Goal: Find specific page/section: Find specific page/section

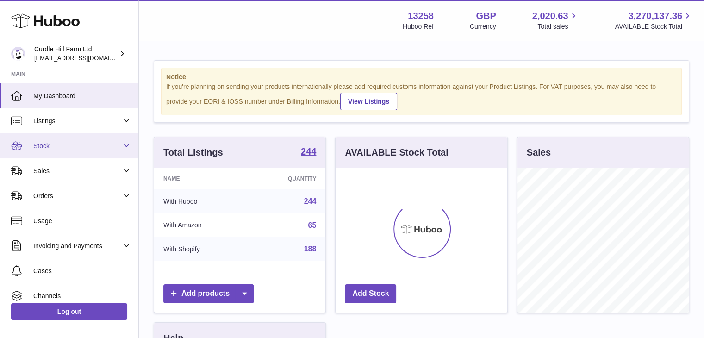
scroll to position [144, 172]
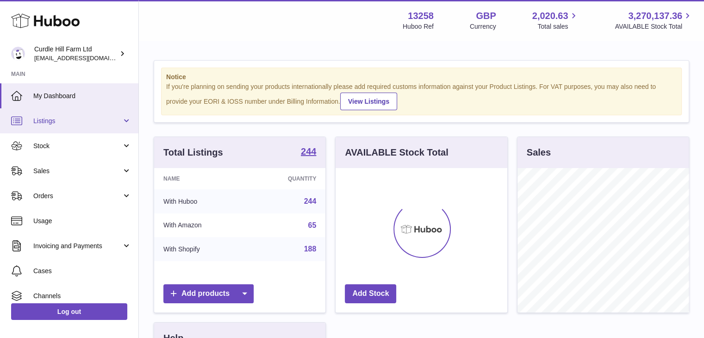
click at [125, 125] on link "Listings" at bounding box center [69, 120] width 138 height 25
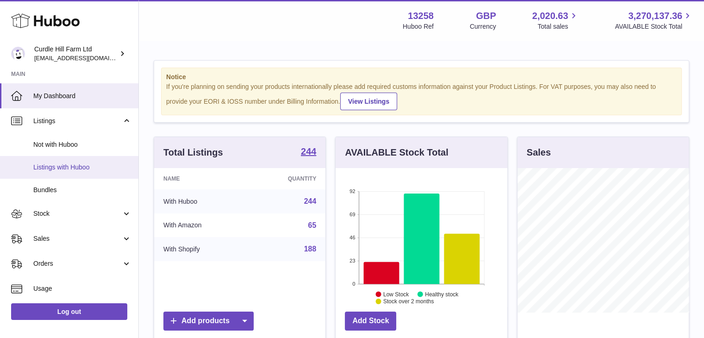
click at [107, 167] on span "Listings with Huboo" at bounding box center [82, 167] width 98 height 9
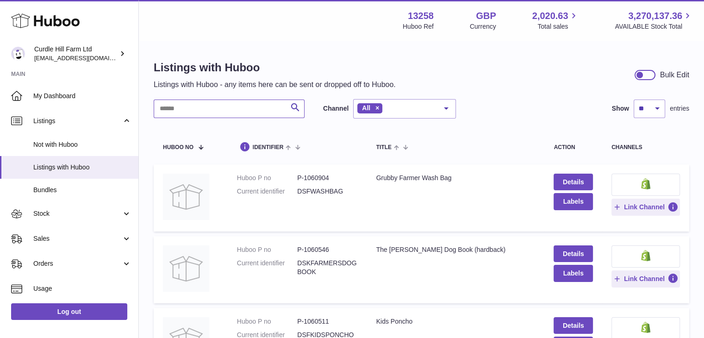
click at [237, 107] on input "text" at bounding box center [229, 109] width 151 height 19
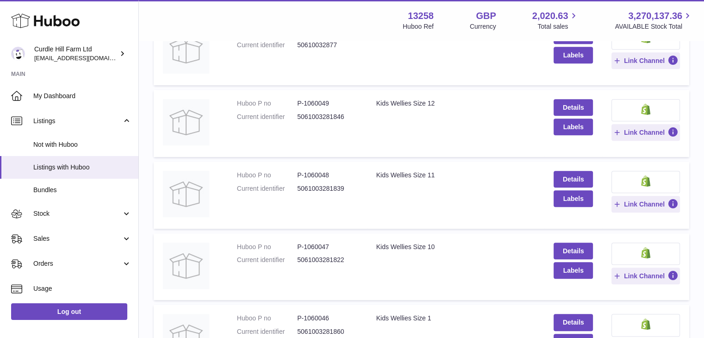
scroll to position [640, 0]
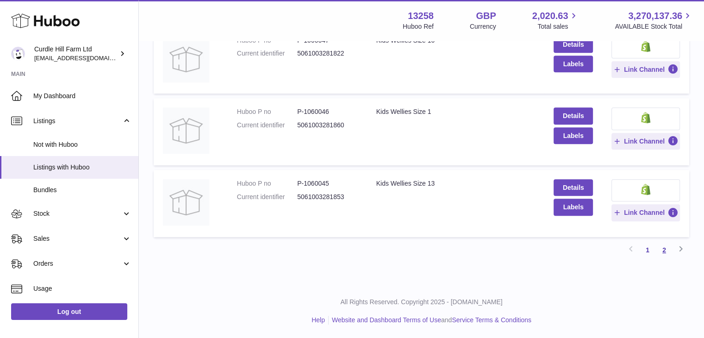
type input "****"
click at [663, 250] on link "2" at bounding box center [664, 250] width 17 height 17
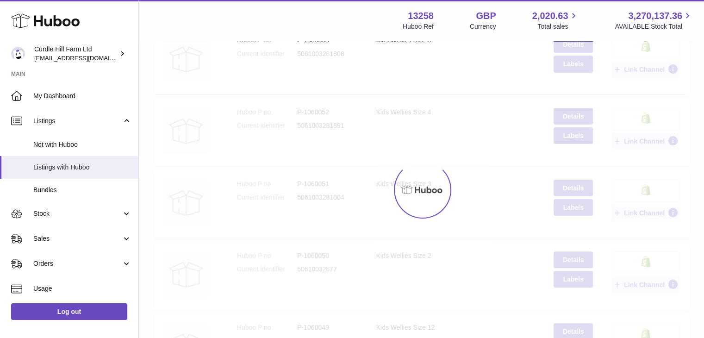
scroll to position [13, 0]
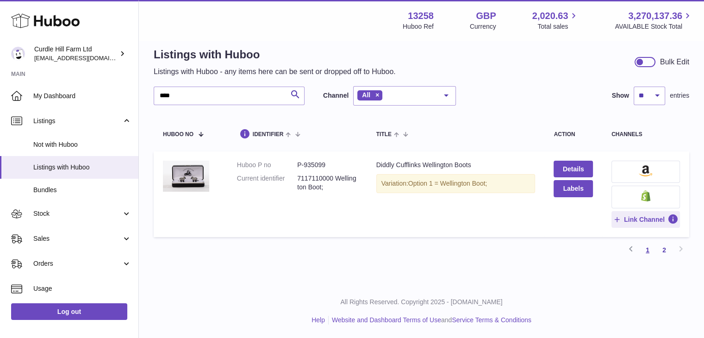
click at [646, 250] on link "1" at bounding box center [647, 250] width 17 height 17
